Goal: Task Accomplishment & Management: Use online tool/utility

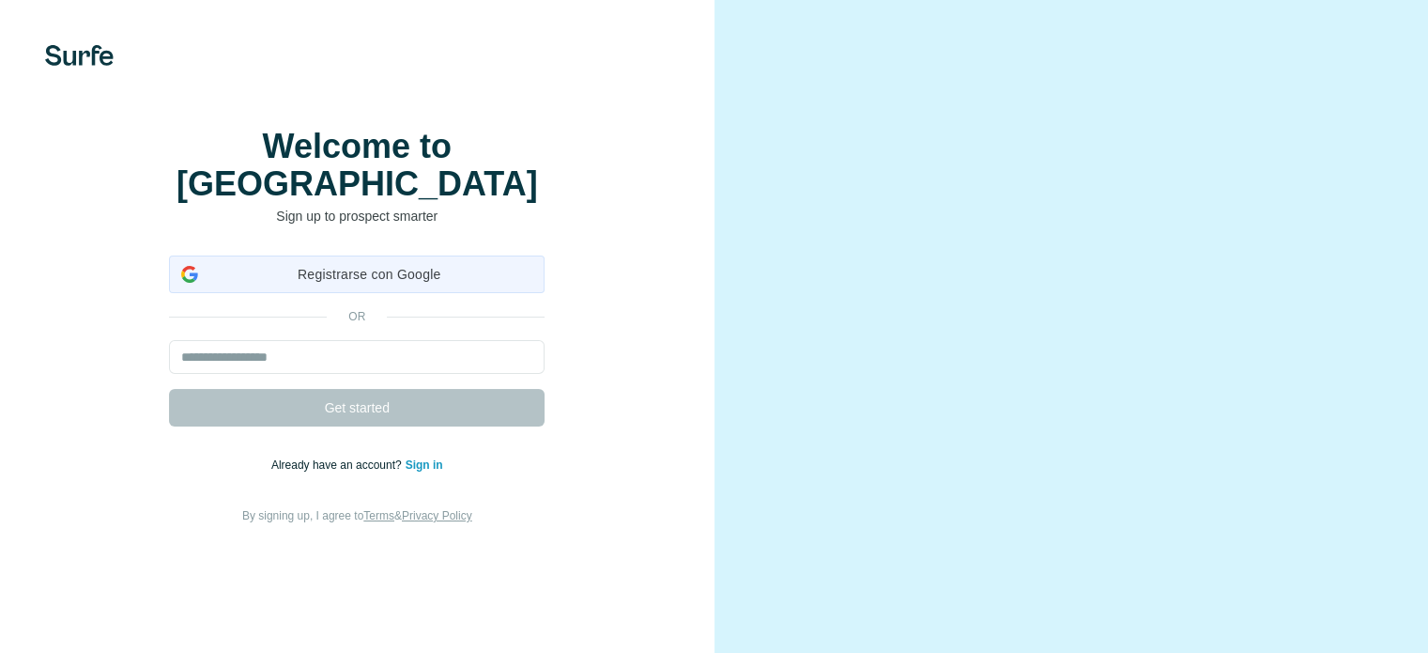
drag, startPoint x: 0, startPoint y: 0, endPoint x: 436, endPoint y: 315, distance: 537.4
click at [436, 285] on span "Registrarse con Google" at bounding box center [369, 275] width 327 height 20
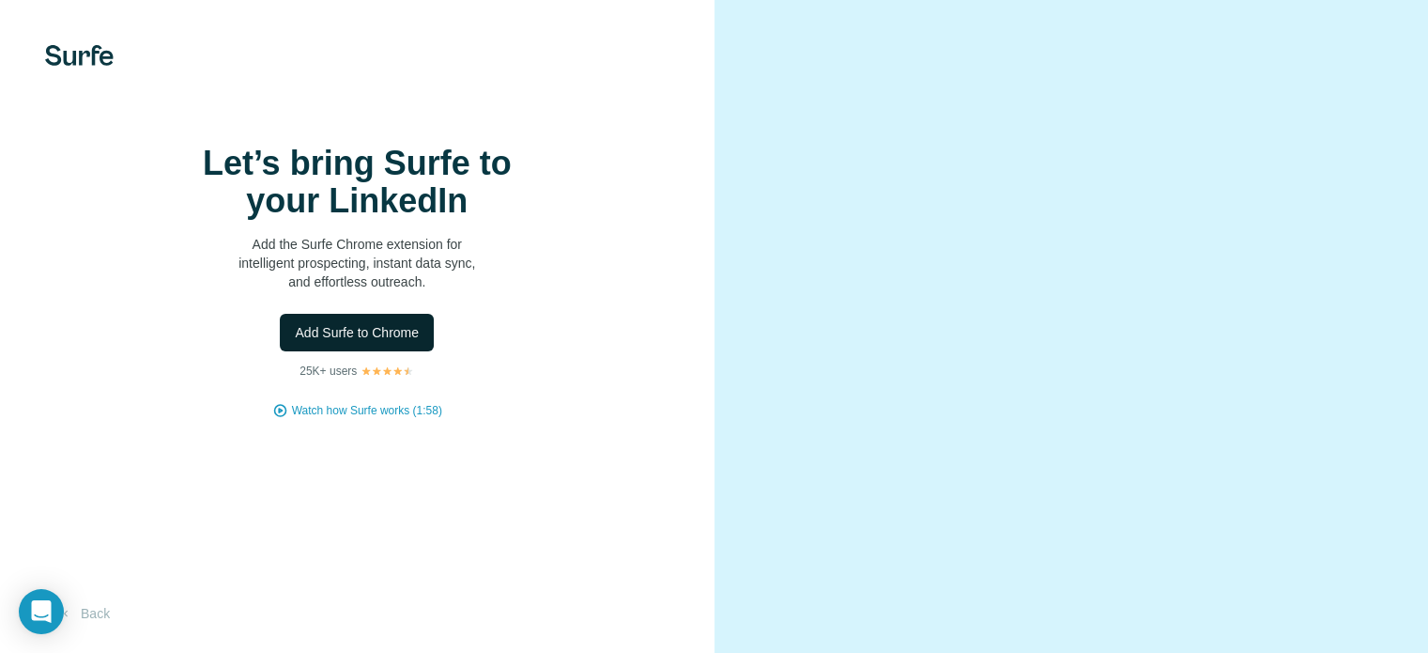
click at [346, 342] on span "Add Surfe to Chrome" at bounding box center [357, 332] width 124 height 19
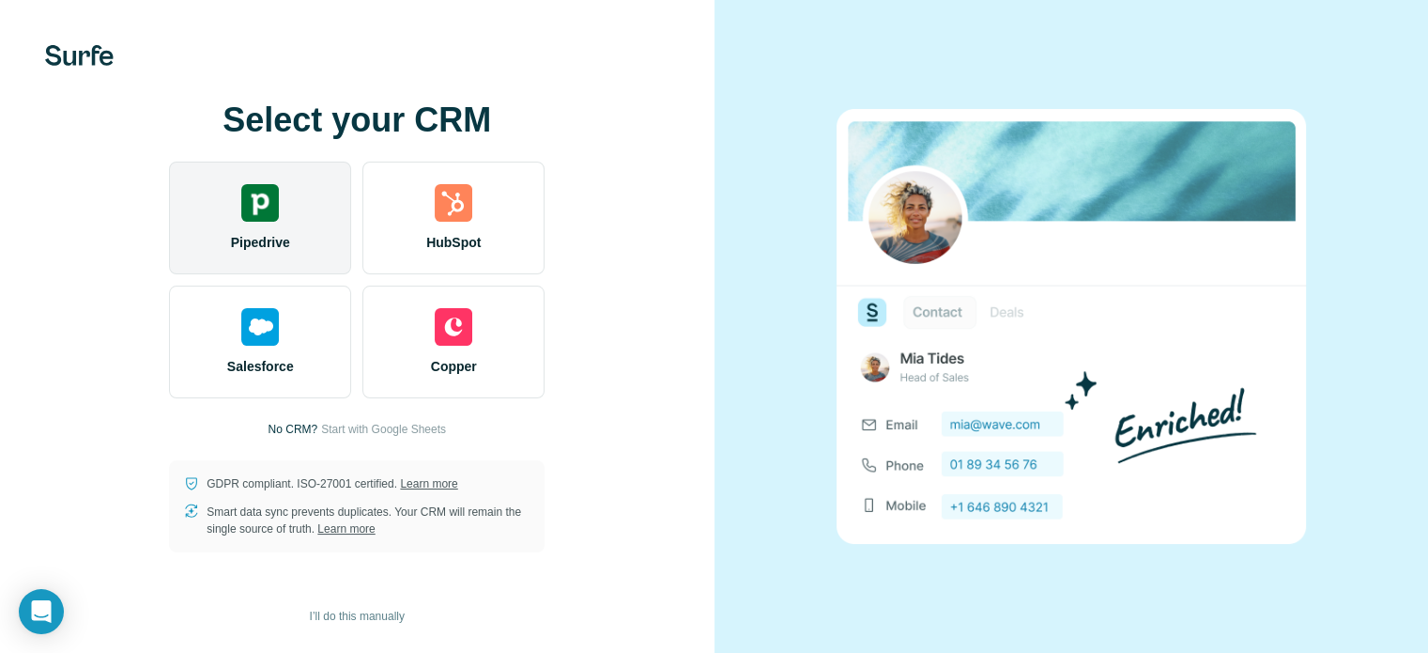
click at [300, 233] on div "Pipedrive" at bounding box center [260, 218] width 182 height 113
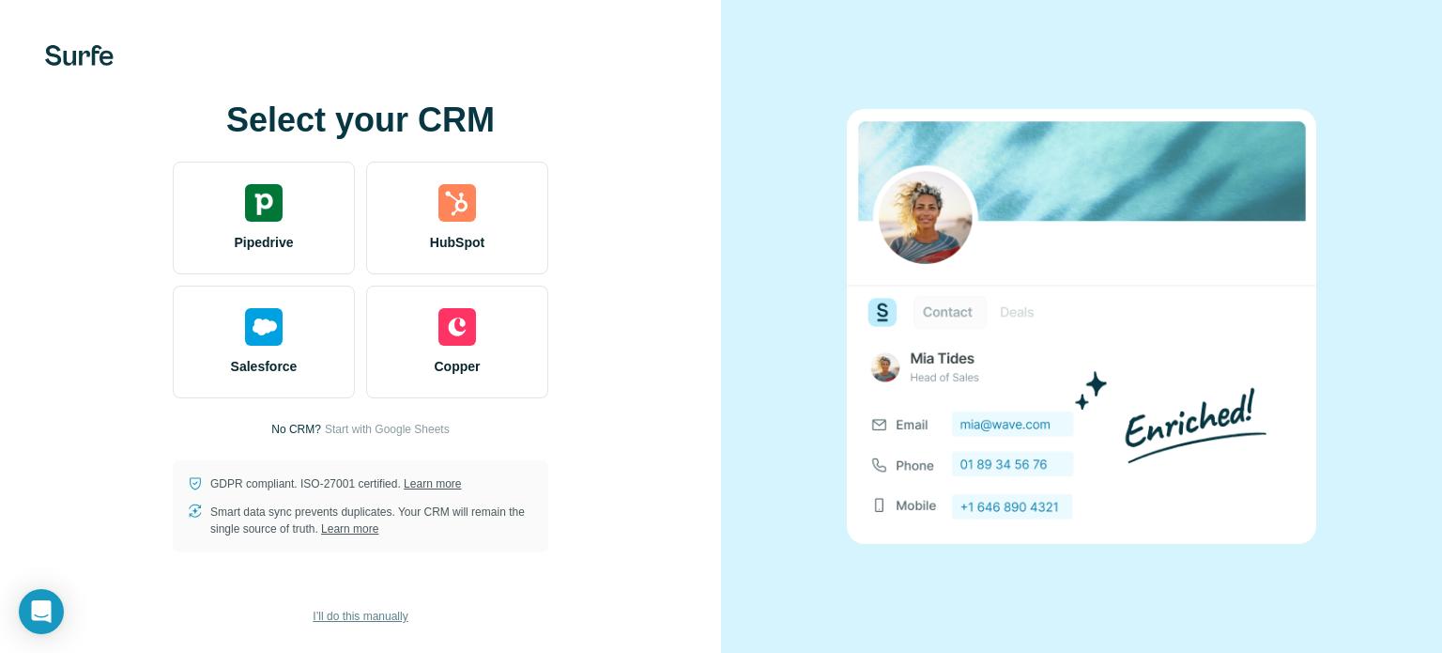
click at [377, 608] on span "I’ll do this manually" at bounding box center [360, 616] width 95 height 17
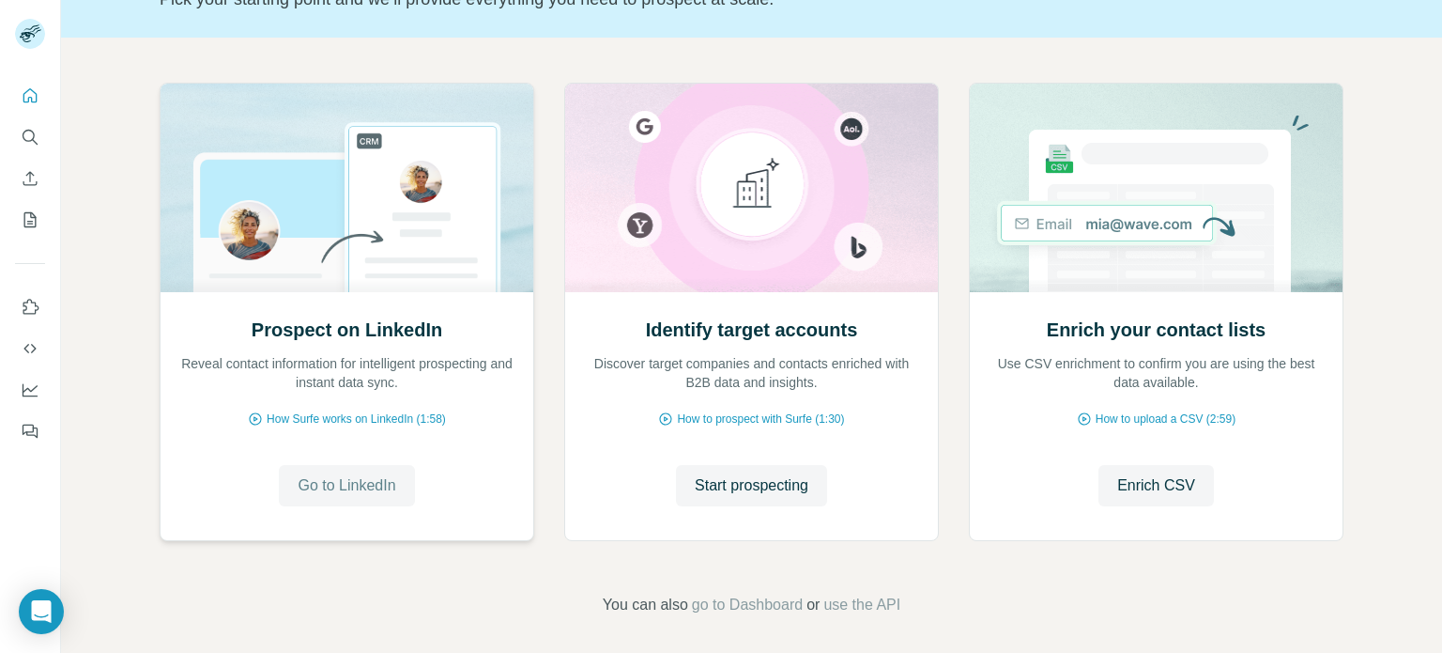
scroll to position [156, 0]
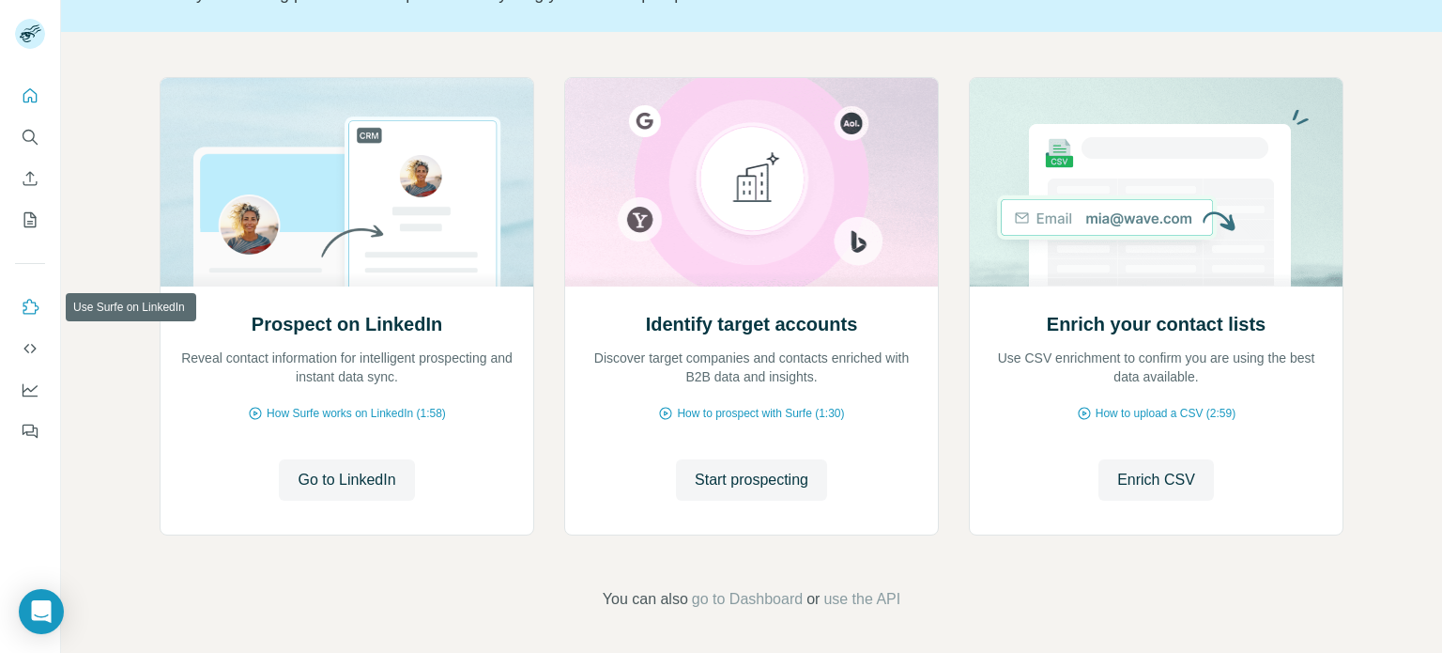
click at [22, 307] on icon "Use Surfe on LinkedIn" at bounding box center [30, 307] width 19 height 19
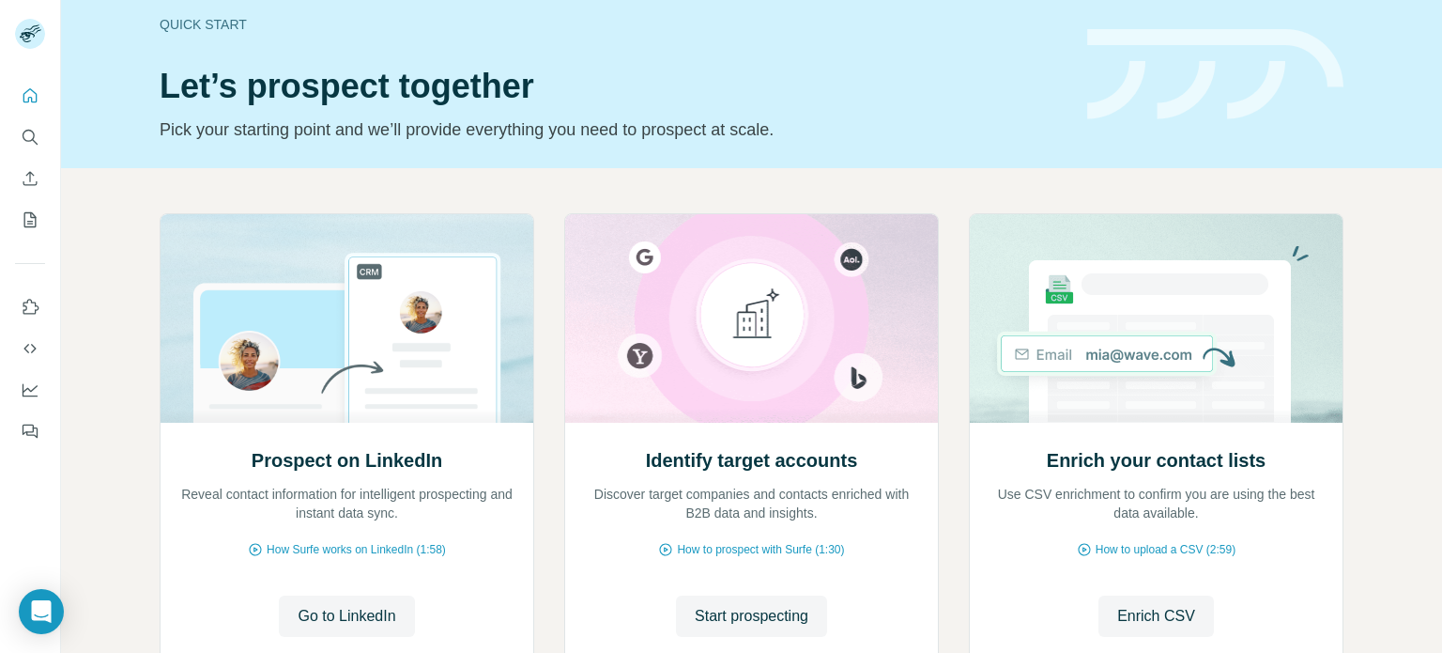
scroll to position [0, 0]
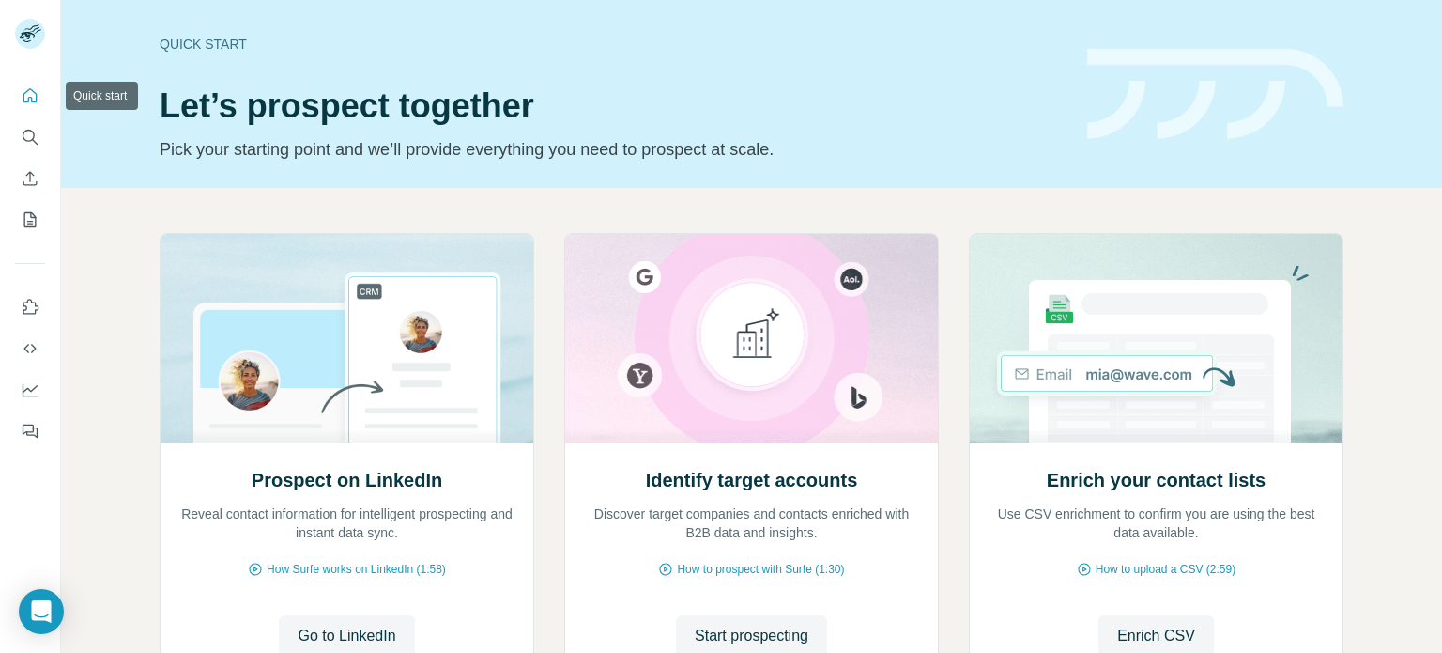
click at [27, 108] on button "Quick start" at bounding box center [30, 96] width 30 height 34
click at [23, 311] on icon "Use Surfe on LinkedIn" at bounding box center [31, 306] width 16 height 15
click at [30, 177] on icon "Enrich CSV" at bounding box center [30, 178] width 19 height 19
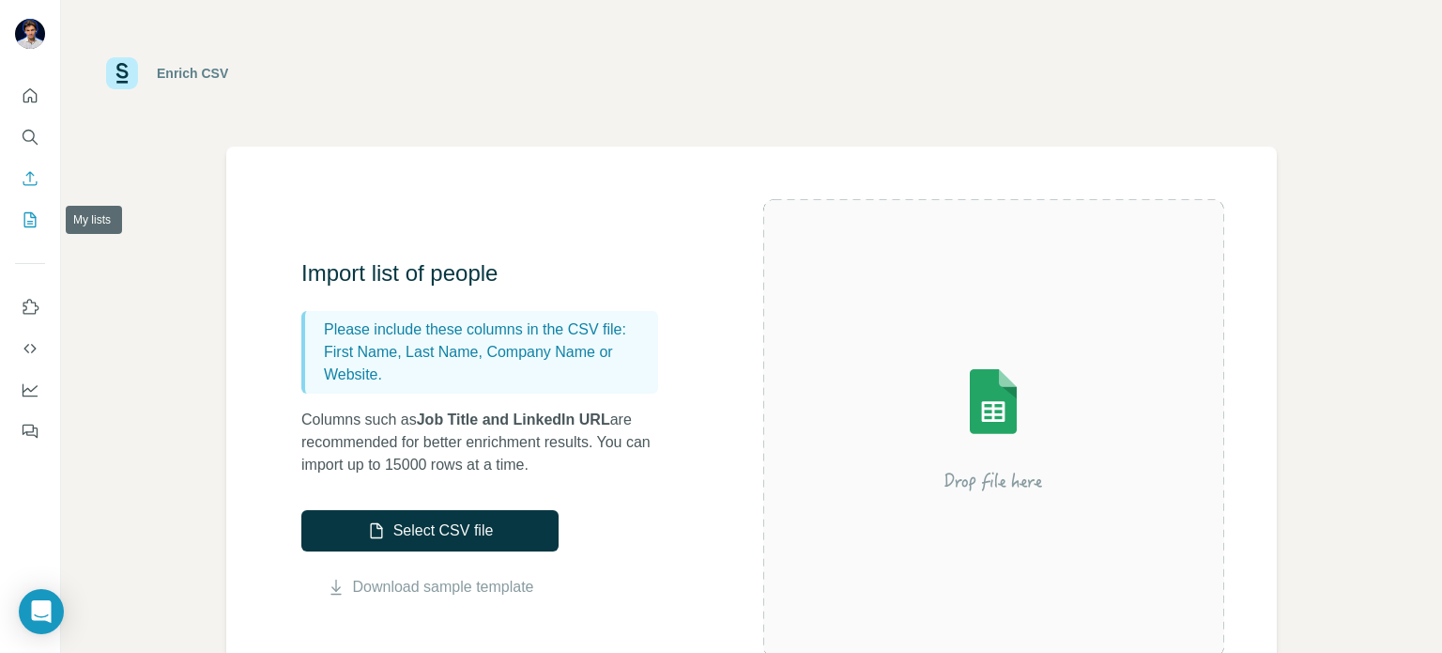
click at [17, 208] on button "My lists" at bounding box center [30, 220] width 30 height 34
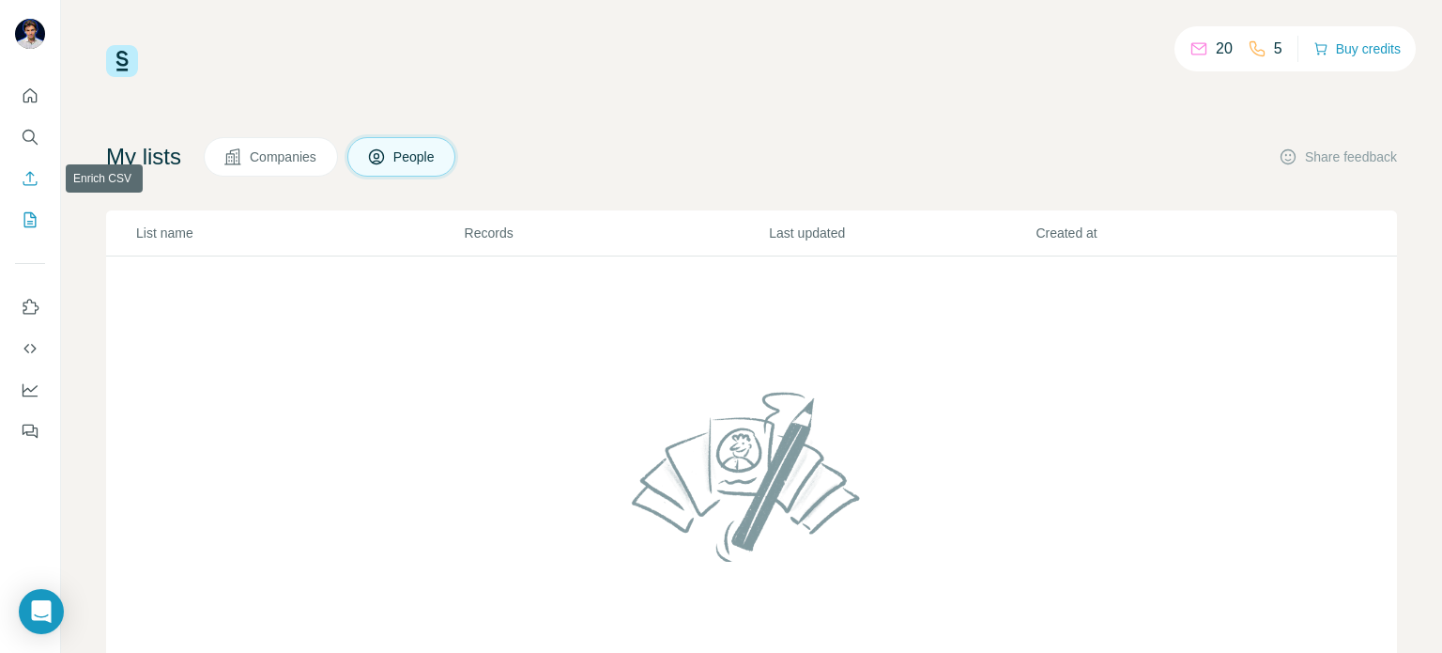
click at [38, 186] on icon "Enrich CSV" at bounding box center [30, 178] width 19 height 19
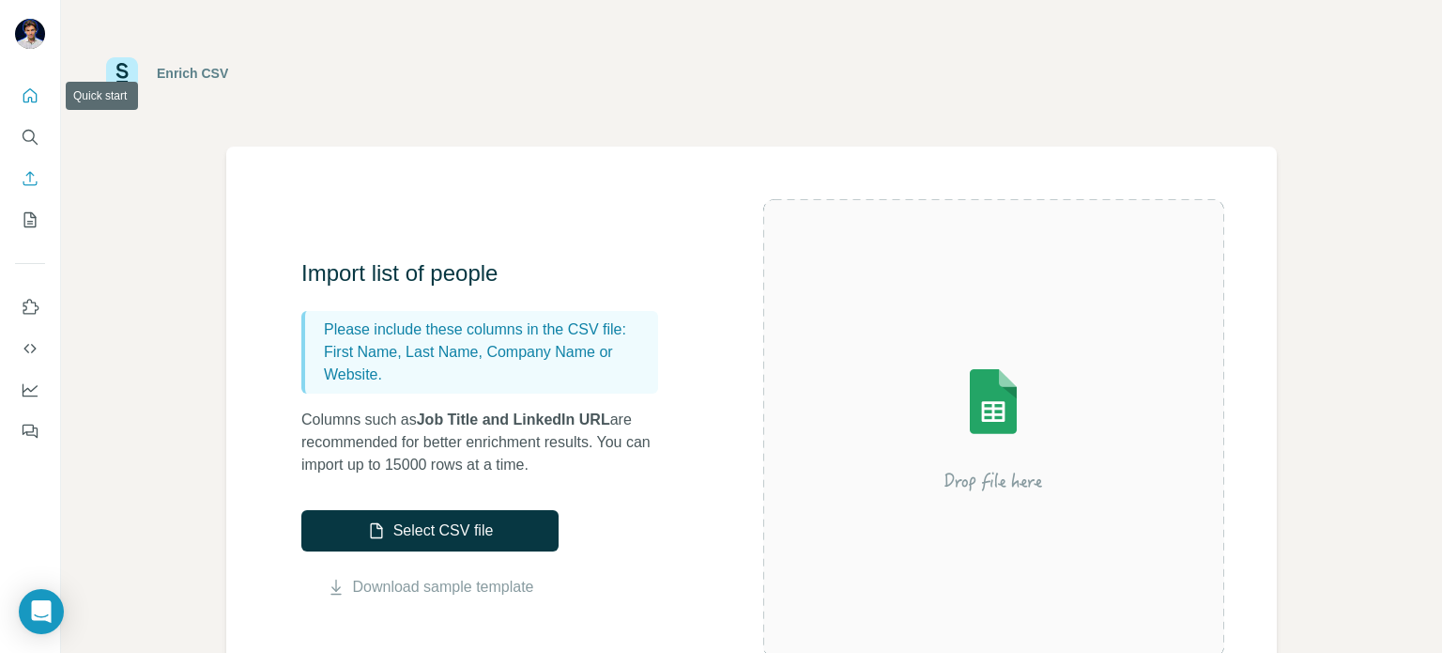
click at [23, 92] on icon "Quick start" at bounding box center [30, 95] width 19 height 19
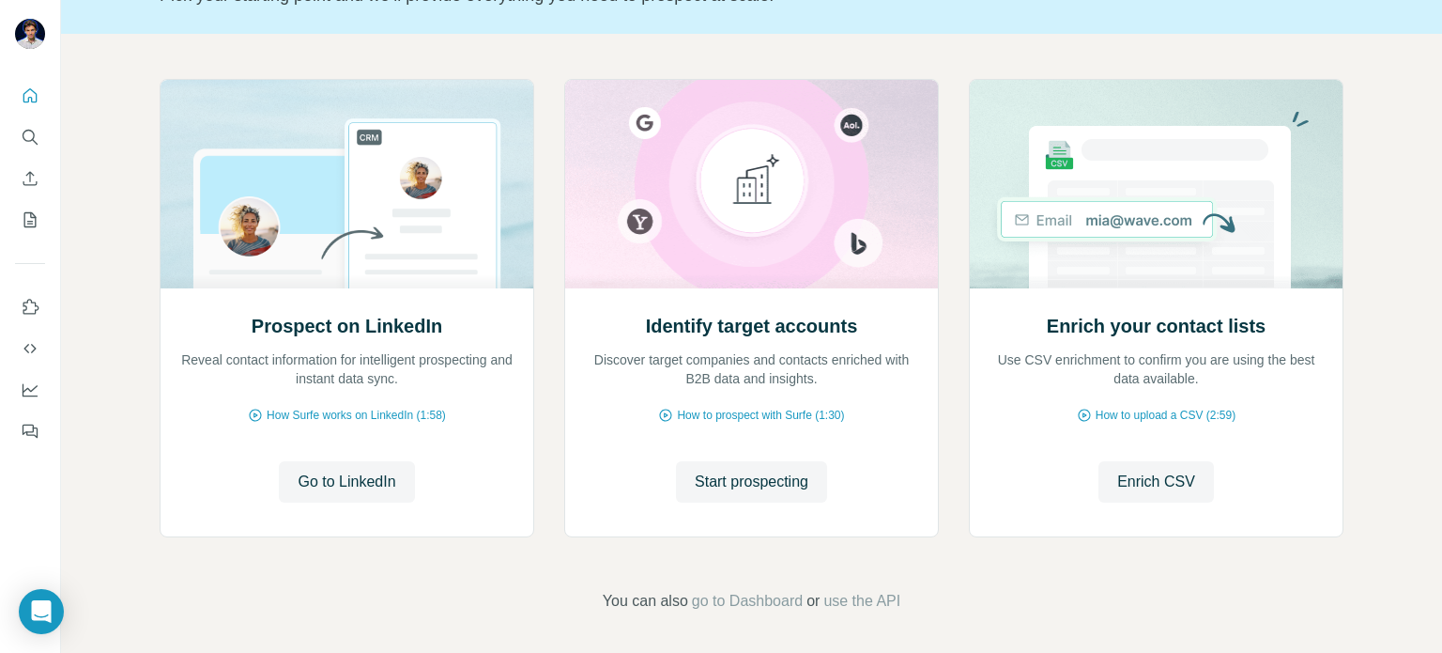
scroll to position [158, 0]
